Goal: Task Accomplishment & Management: Use online tool/utility

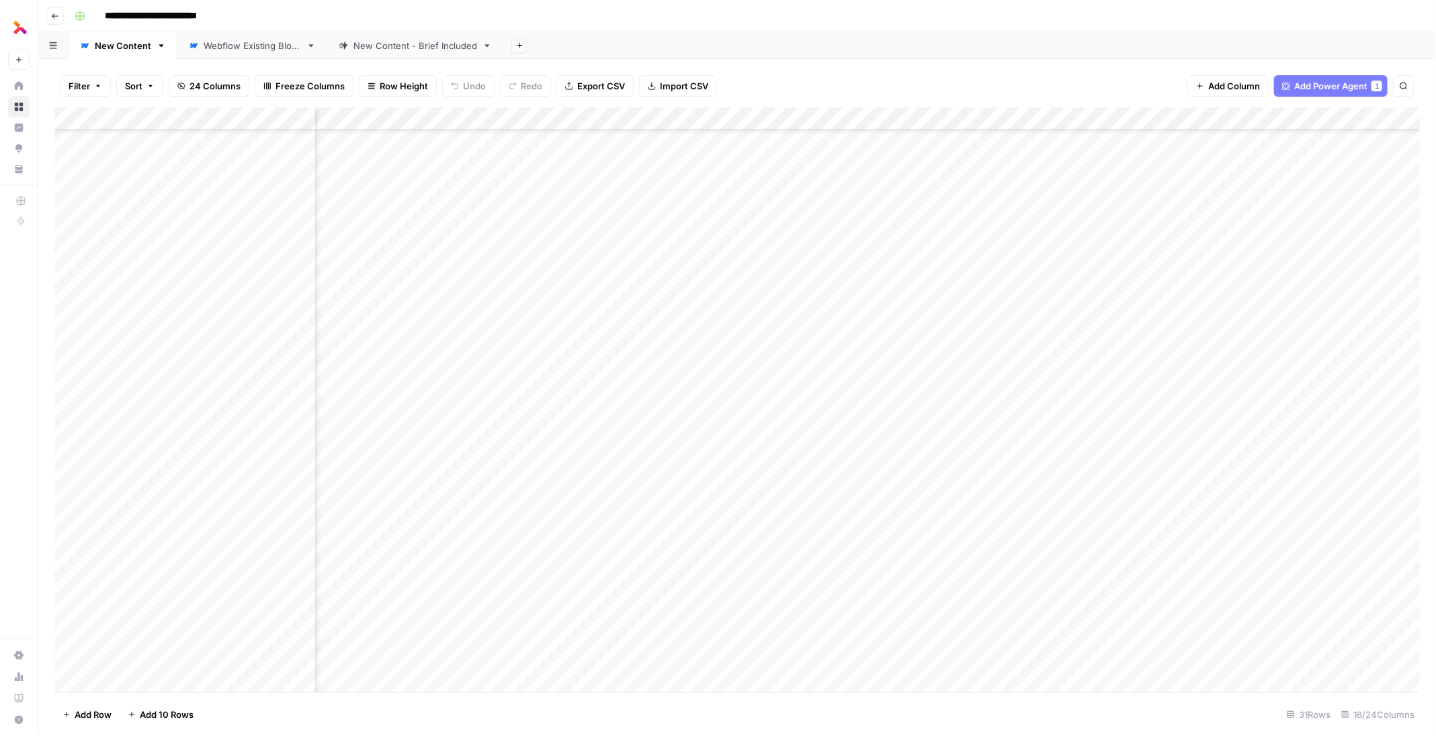
scroll to position [167, 1359]
click at [1209, 523] on div "Add Column" at bounding box center [737, 401] width 1366 height 586
click at [1211, 546] on div "Add Column" at bounding box center [737, 401] width 1366 height 586
click at [1138, 540] on div "Add Column" at bounding box center [737, 401] width 1366 height 586
click at [1220, 540] on button "button" at bounding box center [1164, 546] width 122 height 24
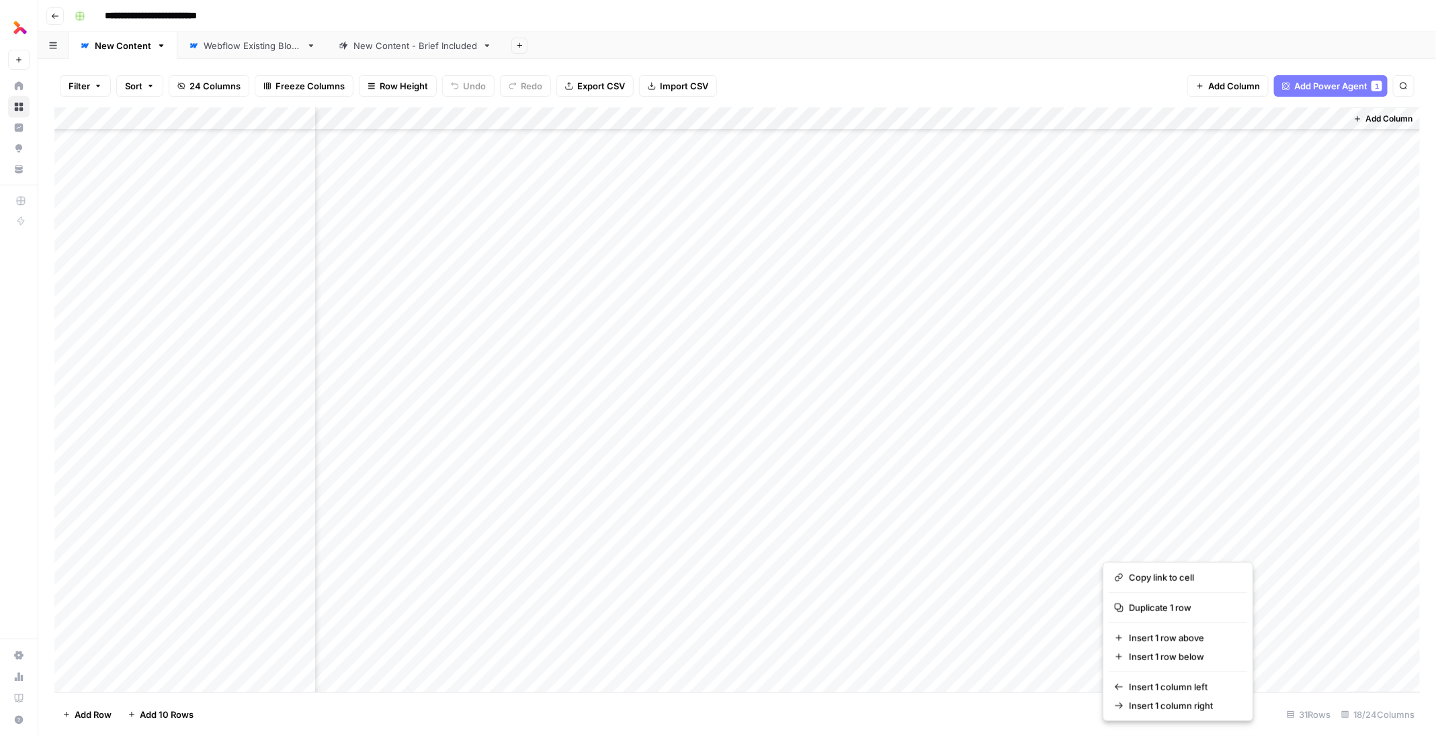
click at [1182, 545] on button "button" at bounding box center [1164, 546] width 122 height 24
click at [1181, 519] on div "Add Column" at bounding box center [737, 401] width 1366 height 586
click at [1173, 553] on div "Add Column" at bounding box center [737, 401] width 1366 height 586
click at [1163, 517] on div "Add Column" at bounding box center [737, 401] width 1366 height 586
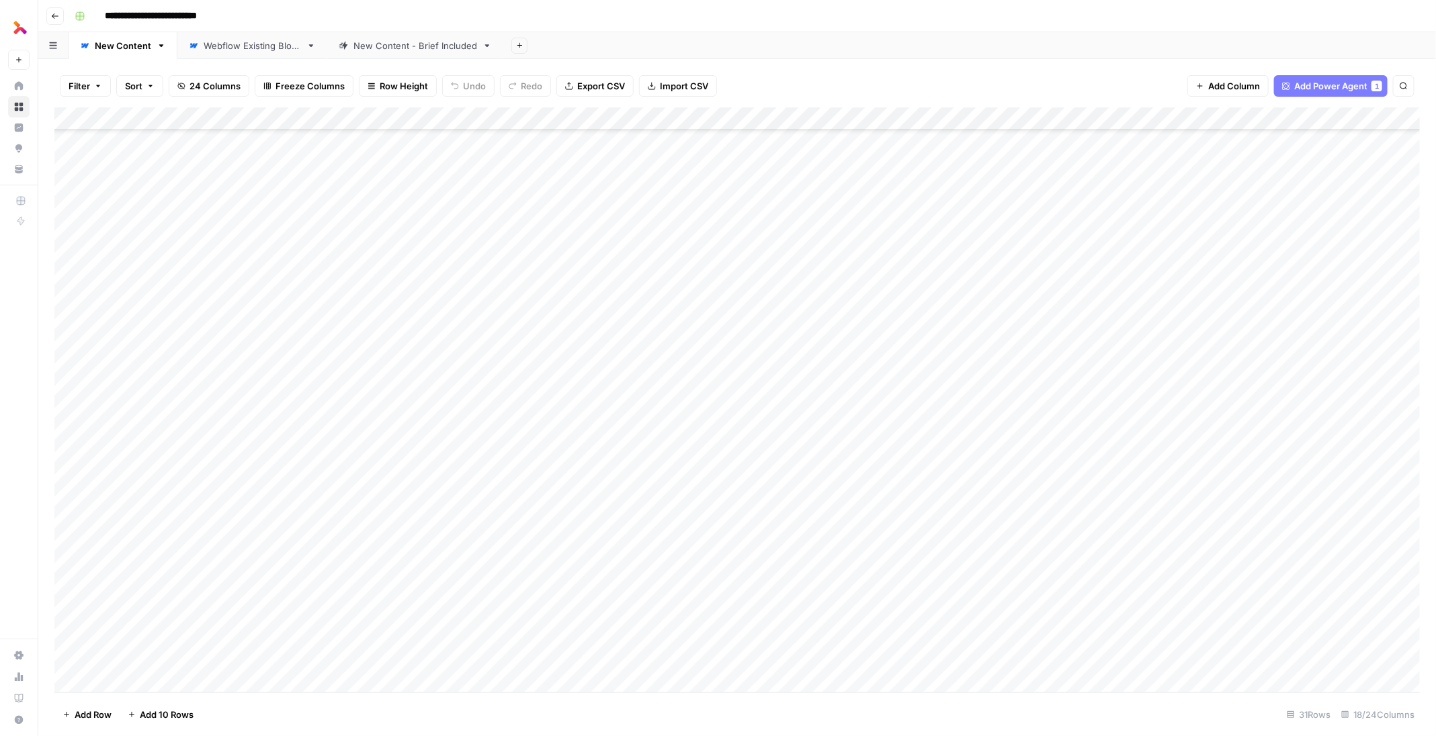
click at [564, 591] on div "Add Column" at bounding box center [737, 401] width 1366 height 586
click at [564, 591] on textarea "**********" at bounding box center [651, 599] width 269 height 32
click at [44, 591] on div "Filter Sort 24 Columns Freeze Columns Row Height Undo Redo Export CSV Import CS…" at bounding box center [737, 397] width 1398 height 677
click at [50, 597] on div "Filter Sort 24 Columns Freeze Columns Row Height Undo Redo Export CSV Import CS…" at bounding box center [737, 397] width 1398 height 677
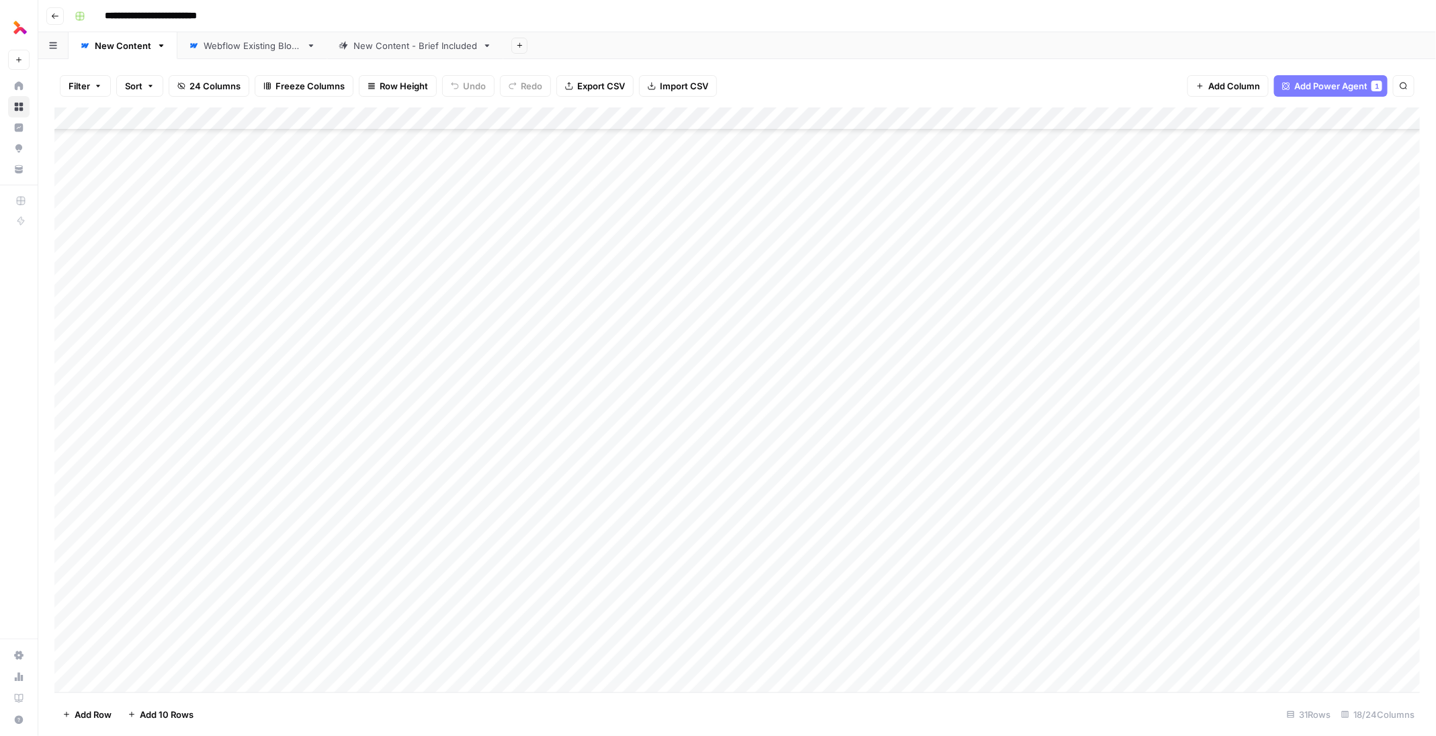
click at [46, 589] on div "Filter Sort 24 Columns Freeze Columns Row Height Undo Redo Export CSV Import CS…" at bounding box center [737, 397] width 1398 height 677
click at [1117, 547] on div "Add Column" at bounding box center [737, 401] width 1366 height 586
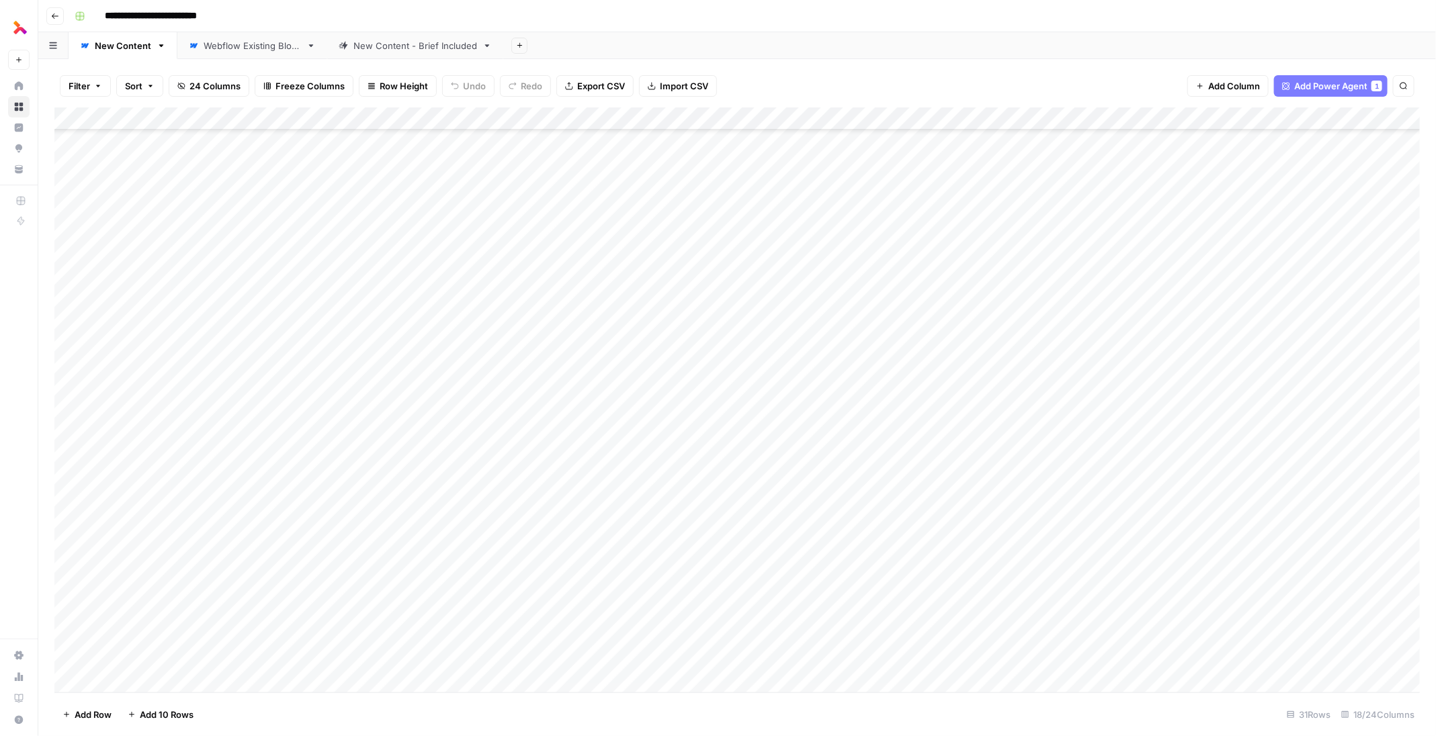
drag, startPoint x: 56, startPoint y: 591, endPoint x: 69, endPoint y: 538, distance: 54.6
click at [69, 538] on div "Add Column" at bounding box center [737, 401] width 1366 height 586
drag, startPoint x: 1138, startPoint y: 544, endPoint x: 1173, endPoint y: 544, distance: 34.3
click at [1139, 544] on div "Add Column" at bounding box center [737, 401] width 1366 height 586
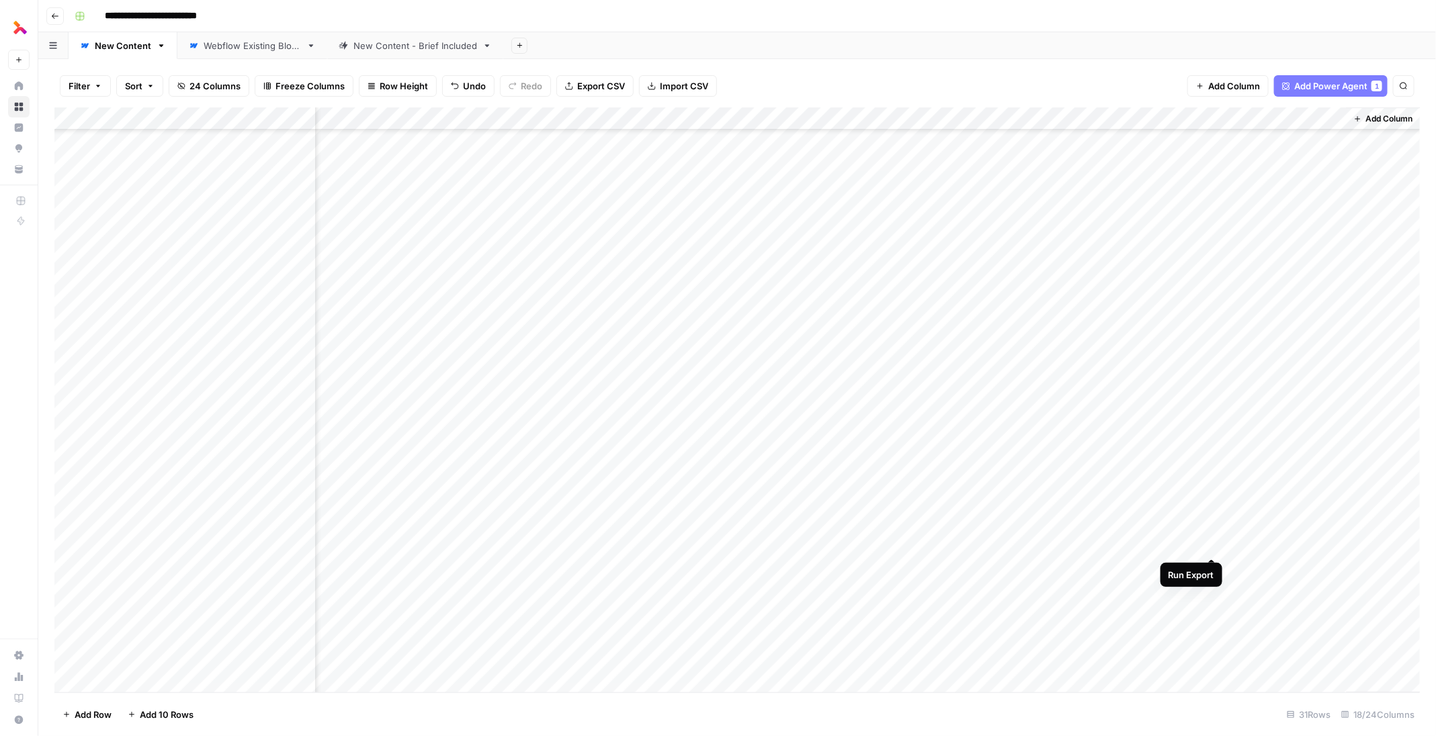
click at [1214, 543] on div "Add Column" at bounding box center [737, 401] width 1366 height 586
click at [1214, 583] on div "Add Column" at bounding box center [737, 401] width 1366 height 586
click at [1130, 566] on div "Add Column" at bounding box center [737, 401] width 1366 height 586
click at [1139, 566] on div "Add Column" at bounding box center [737, 401] width 1366 height 586
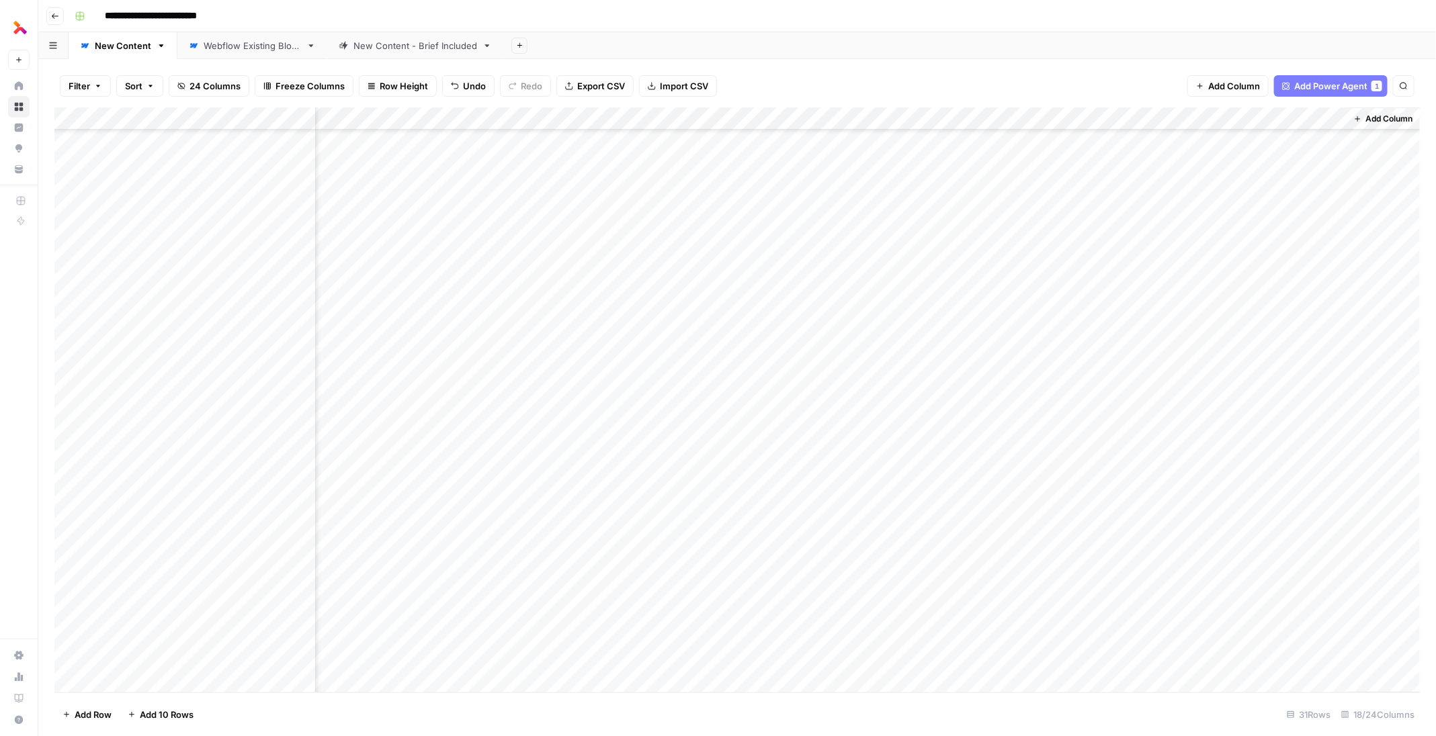
click at [1195, 574] on div "Add Column" at bounding box center [737, 401] width 1366 height 586
click at [701, 562] on div "Add Column" at bounding box center [737, 401] width 1366 height 586
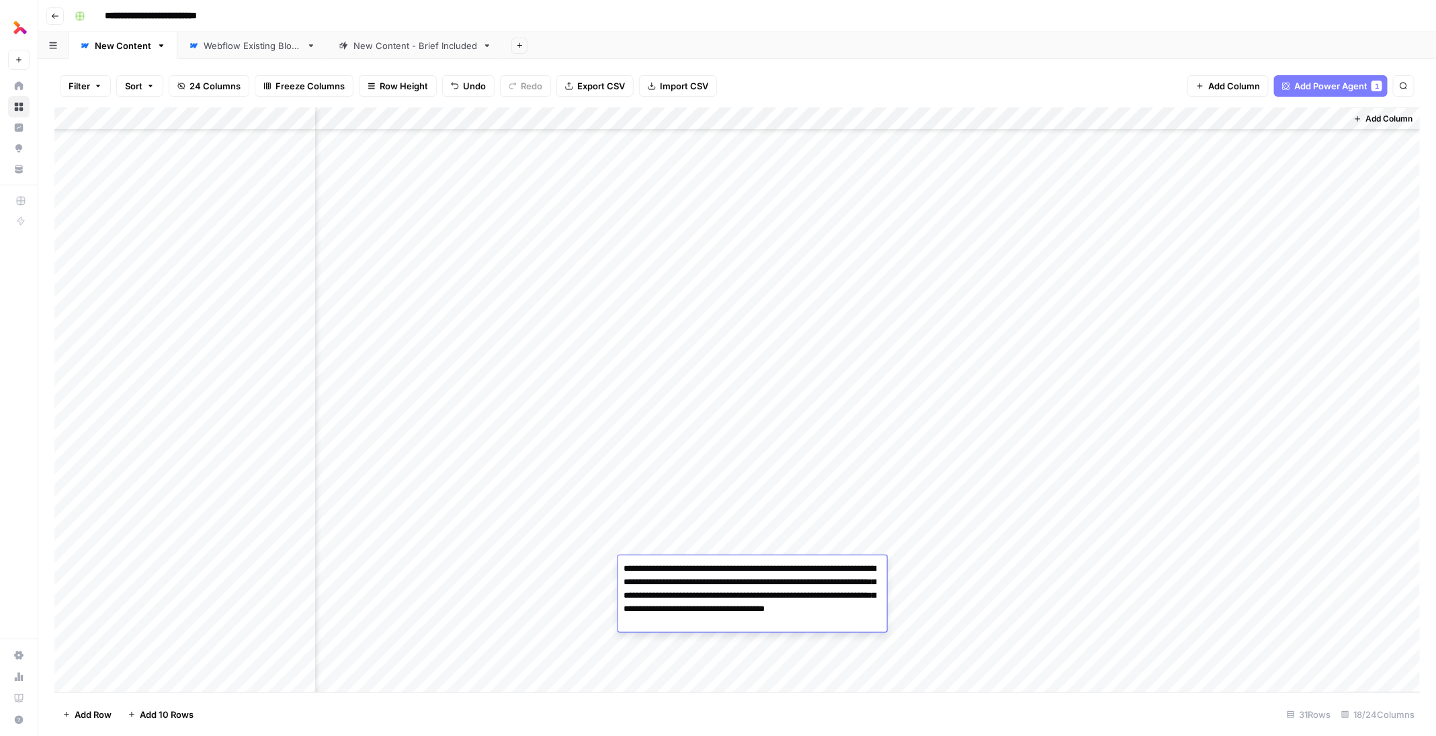
drag, startPoint x: 815, startPoint y: 623, endPoint x: 602, endPoint y: 622, distance: 213.0
click at [602, 622] on body "**********" at bounding box center [718, 368] width 1436 height 736
type textarea "**********"
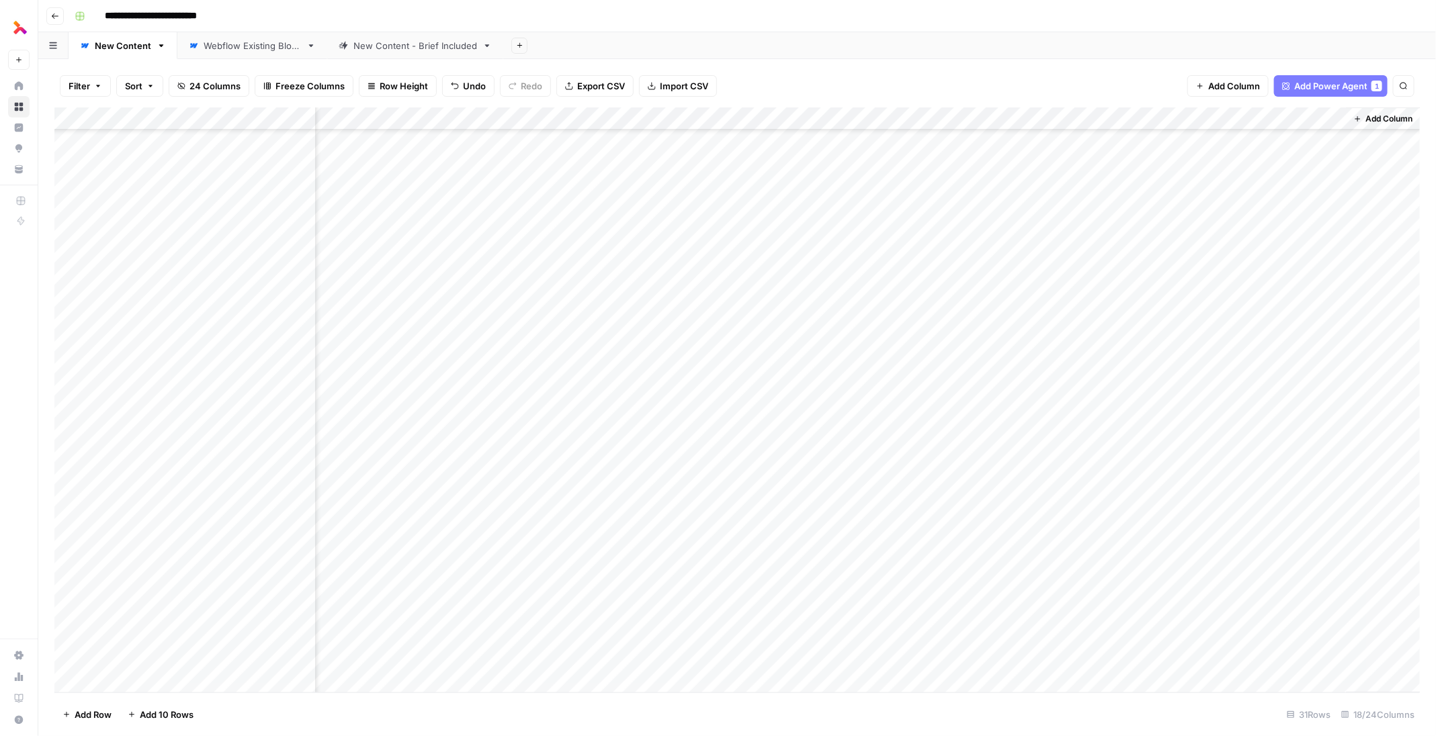
click at [718, 591] on div "Add Column" at bounding box center [737, 401] width 1366 height 586
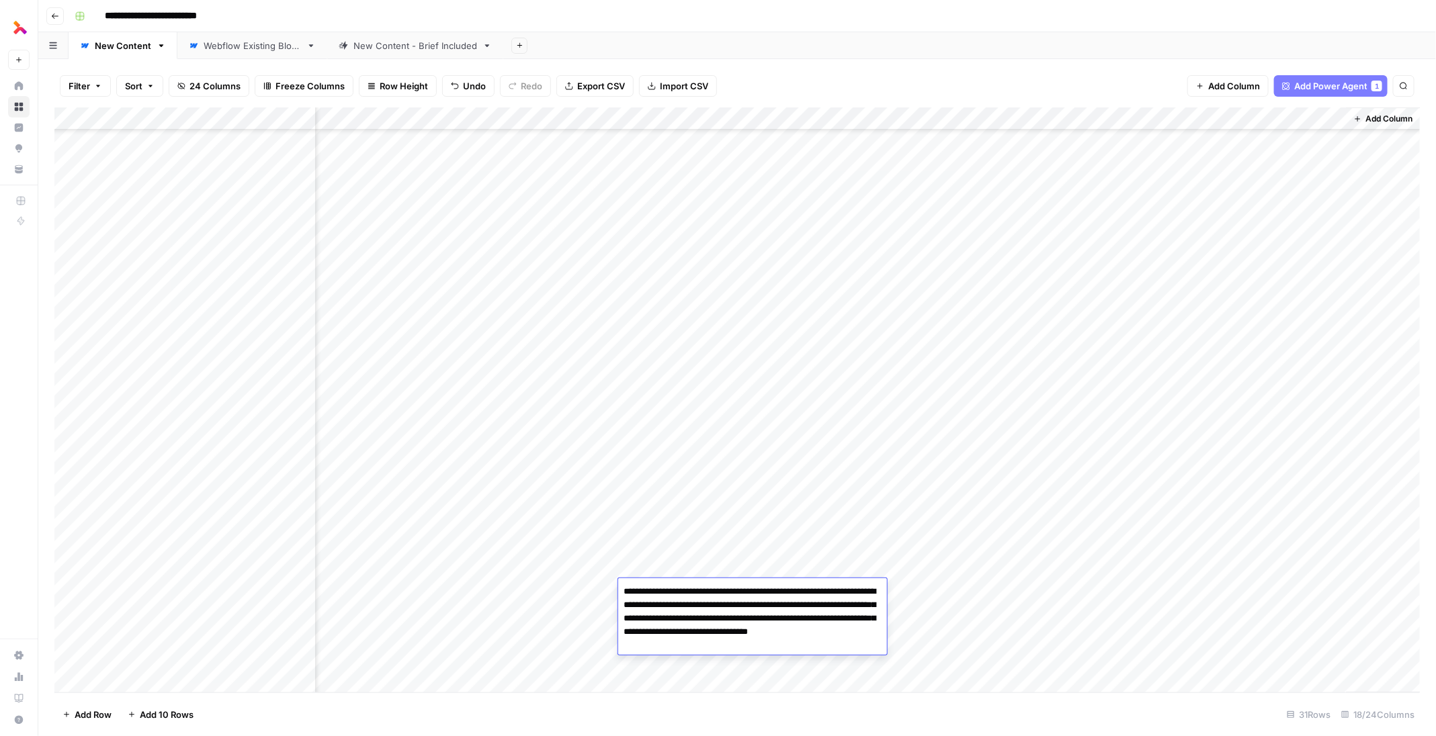
click at [718, 591] on textarea "**********" at bounding box center [752, 619] width 269 height 73
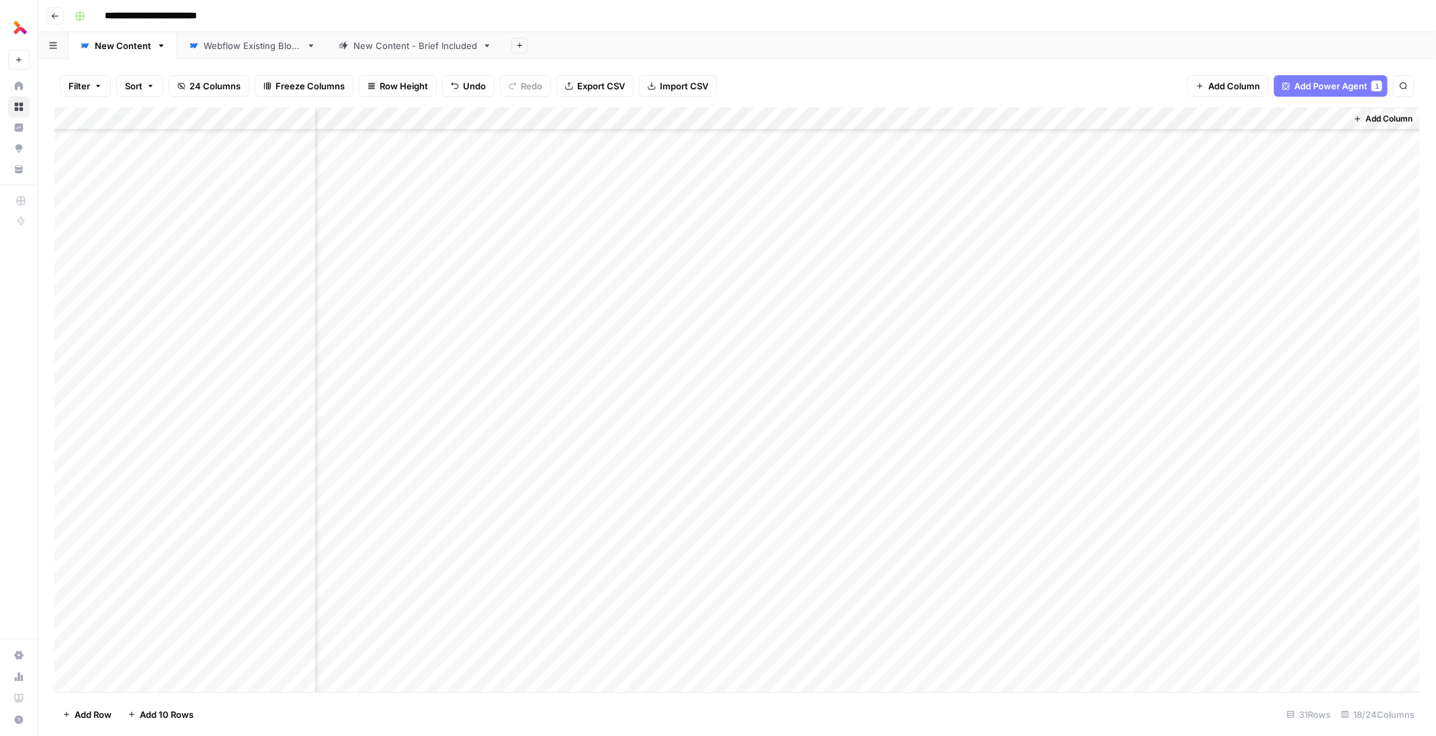
click at [1143, 566] on div "Add Column" at bounding box center [737, 401] width 1366 height 586
click at [1213, 567] on div "Add Column" at bounding box center [737, 401] width 1366 height 586
click at [1120, 544] on div "Add Column" at bounding box center [737, 401] width 1366 height 586
click at [1195, 543] on div "Add Column" at bounding box center [737, 401] width 1366 height 586
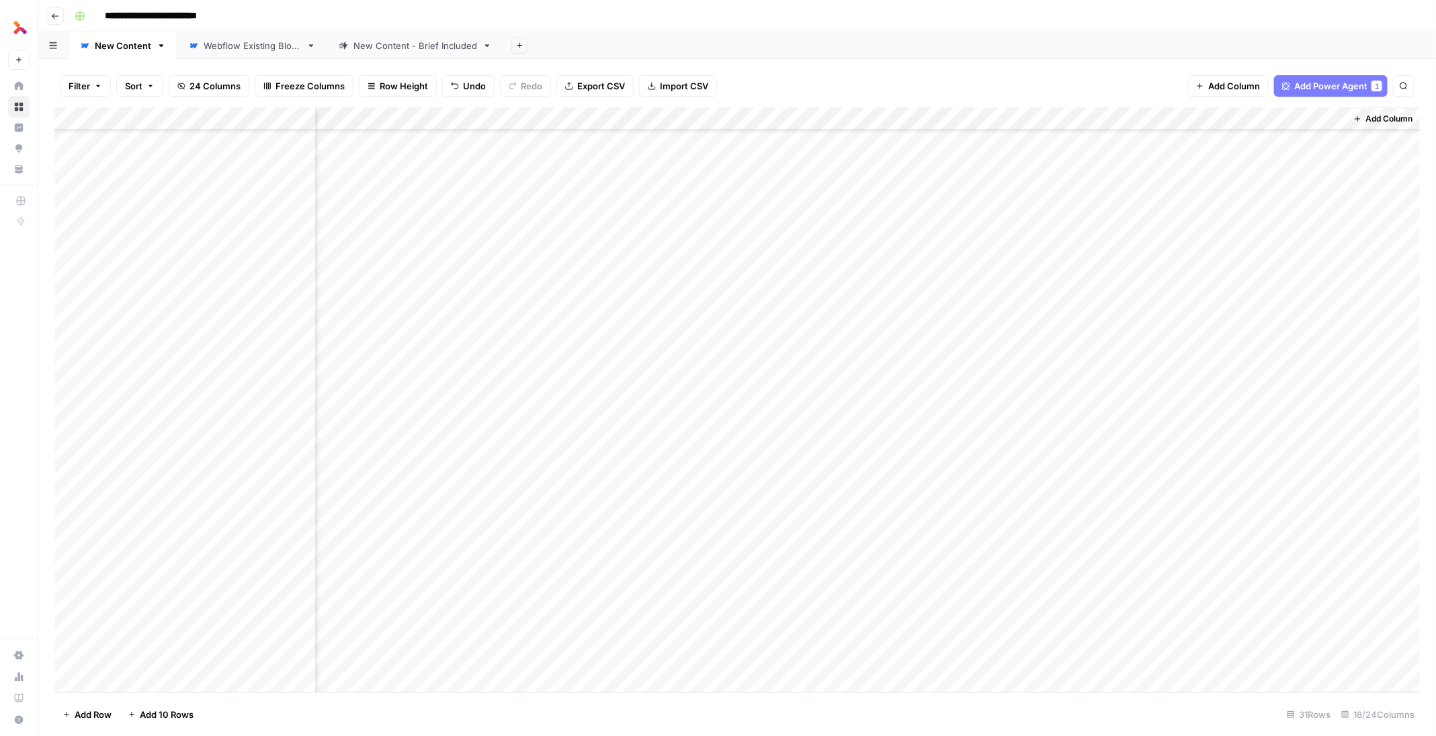
click at [694, 542] on div "Add Column" at bounding box center [737, 401] width 1366 height 586
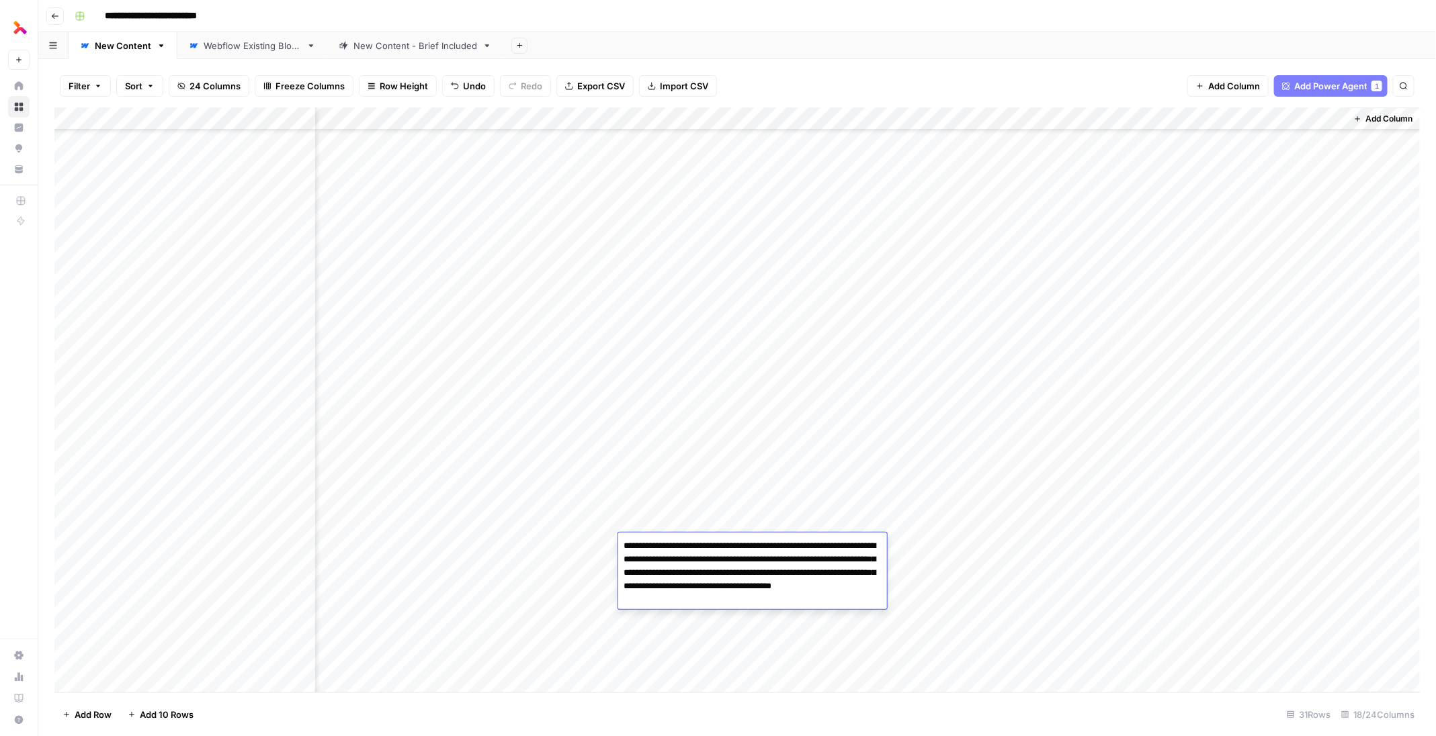
drag, startPoint x: 809, startPoint y: 601, endPoint x: 654, endPoint y: 601, distance: 155.2
click at [654, 601] on textarea "**********" at bounding box center [752, 573] width 269 height 73
type textarea "**********"
click at [1210, 544] on div "Add Column" at bounding box center [737, 401] width 1366 height 586
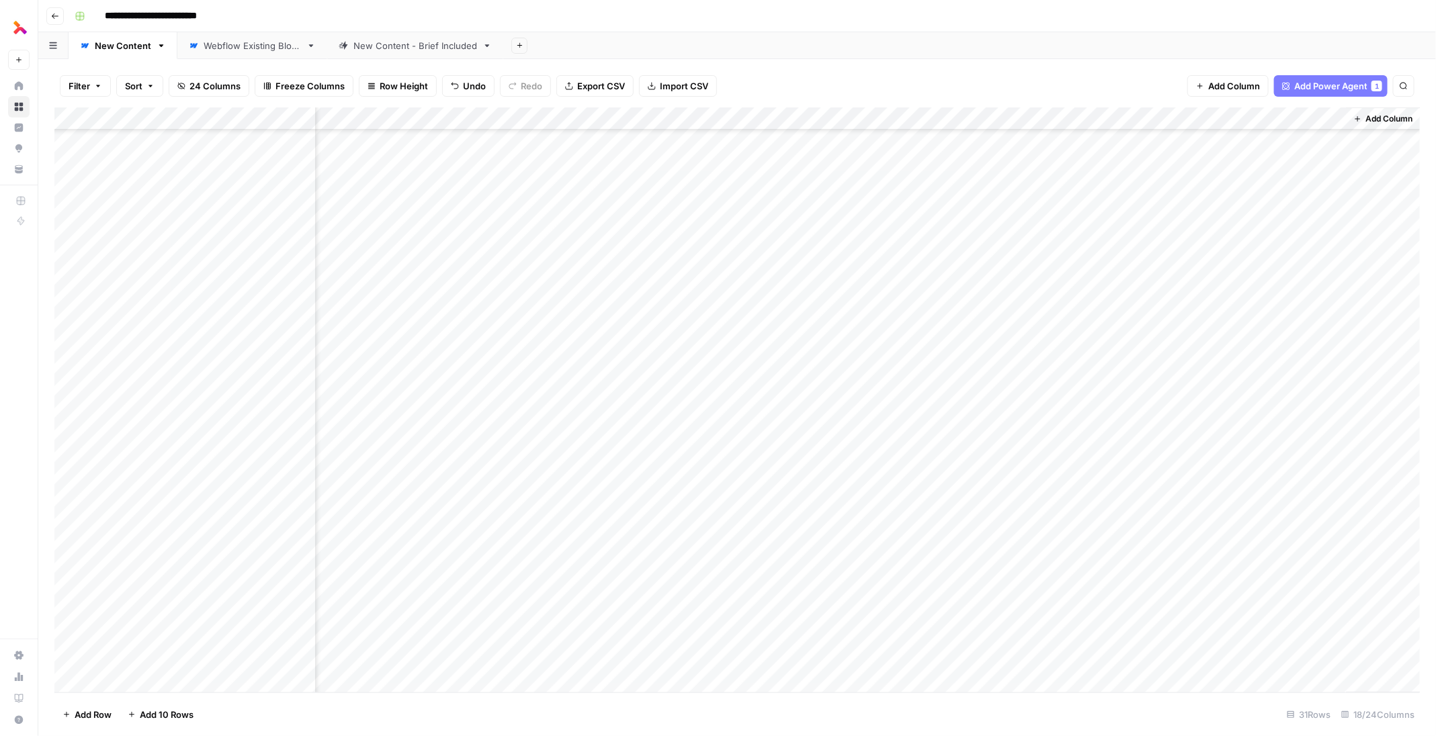
click at [1188, 562] on div "Add Column" at bounding box center [737, 401] width 1366 height 586
click at [1273, 591] on div "Add Column" at bounding box center [737, 401] width 1366 height 586
click at [1147, 572] on div "Add Column" at bounding box center [737, 401] width 1366 height 586
